Goal: Task Accomplishment & Management: Manage account settings

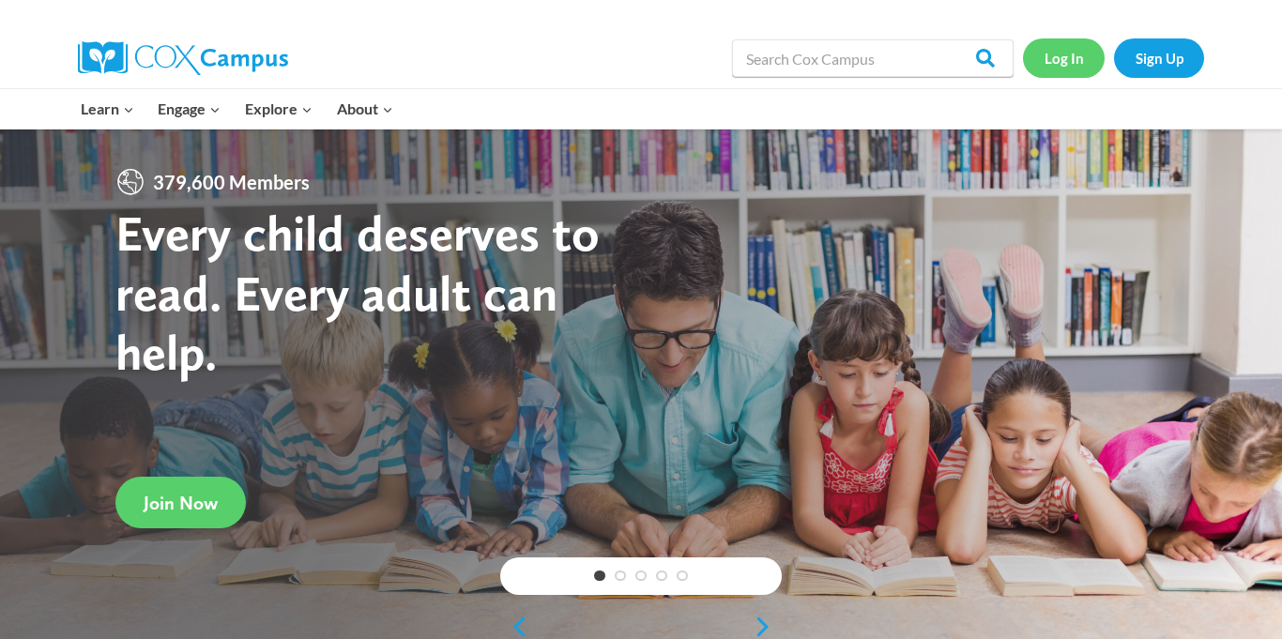
click at [1054, 64] on link "Log In" at bounding box center [1064, 57] width 82 height 38
click at [1073, 62] on link "Log In" at bounding box center [1064, 57] width 82 height 38
click at [1076, 66] on link "Log In" at bounding box center [1064, 57] width 82 height 38
click at [1058, 65] on link "Log In" at bounding box center [1064, 57] width 82 height 38
click at [1066, 48] on link "Log In" at bounding box center [1064, 57] width 82 height 38
